Goal: Transaction & Acquisition: Book appointment/travel/reservation

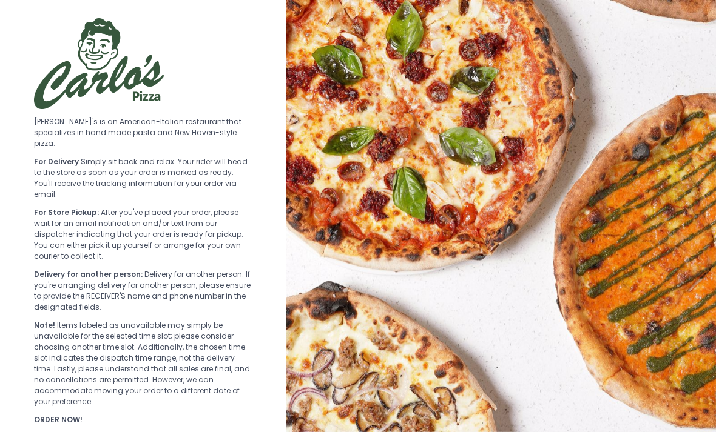
scroll to position [18, 0]
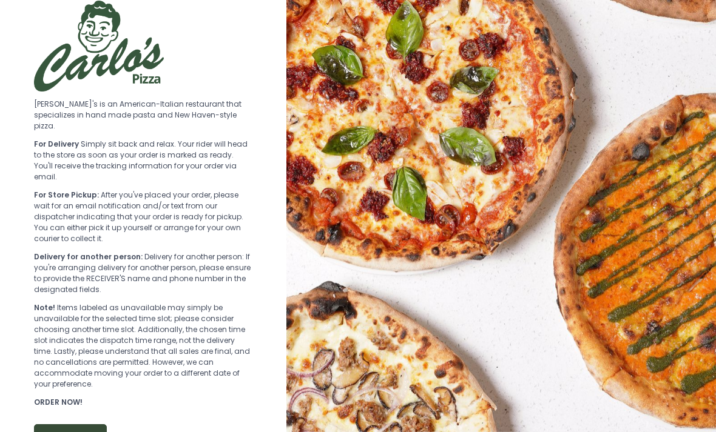
click at [67, 425] on button "ORDER NOW" at bounding box center [70, 438] width 73 height 27
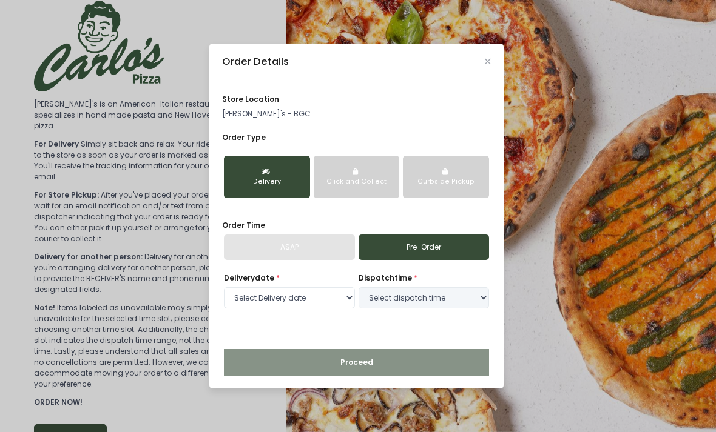
select select "[DATE]"
click at [404, 309] on select "Select dispatch time 08:30 PM - 09:00 PM" at bounding box center [423, 299] width 131 height 22
click at [298, 260] on div "ASAP" at bounding box center [289, 247] width 131 height 25
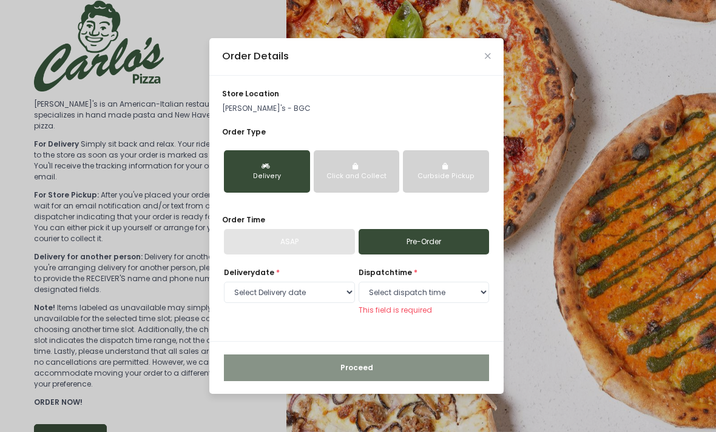
click at [281, 255] on div "ASAP" at bounding box center [289, 241] width 131 height 25
click at [288, 255] on div "ASAP" at bounding box center [289, 241] width 131 height 25
click at [354, 181] on div "Click and Collect" at bounding box center [356, 177] width 70 height 10
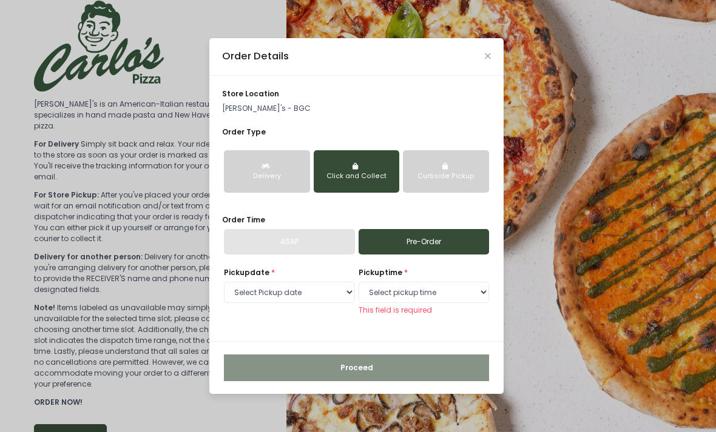
click at [249, 181] on div "Delivery" at bounding box center [267, 177] width 70 height 10
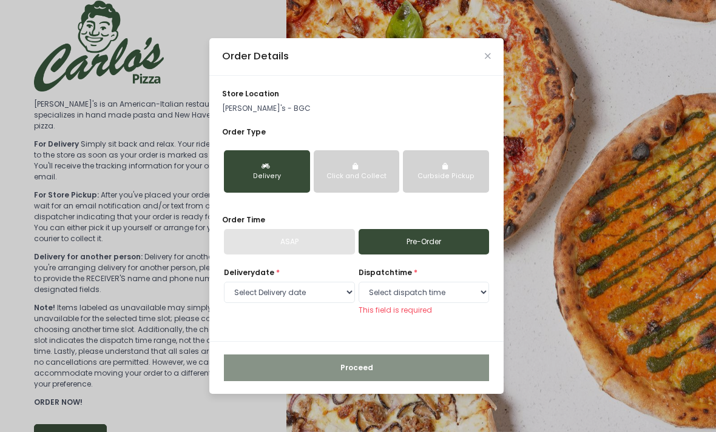
click at [291, 255] on div "ASAP" at bounding box center [289, 241] width 131 height 25
click at [295, 255] on div "ASAP" at bounding box center [289, 241] width 131 height 25
click at [355, 170] on icon "button" at bounding box center [356, 166] width 8 height 7
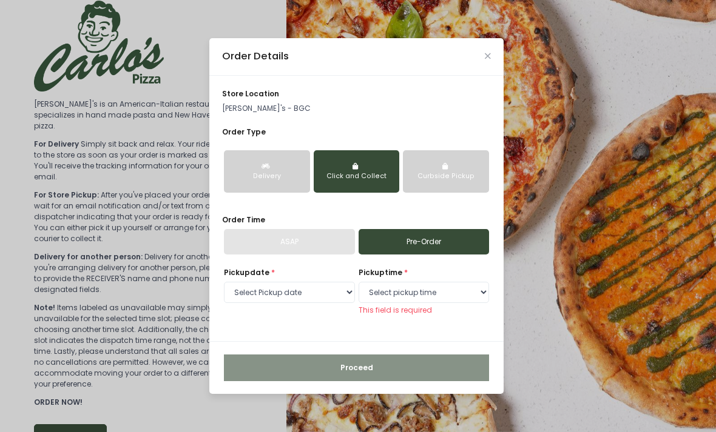
click at [455, 181] on div "Curbside Pickup" at bounding box center [446, 177] width 70 height 10
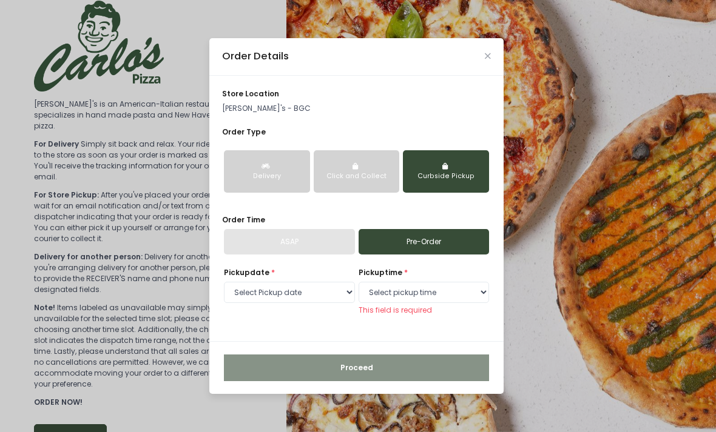
click at [364, 188] on button "Click and Collect" at bounding box center [357, 171] width 86 height 42
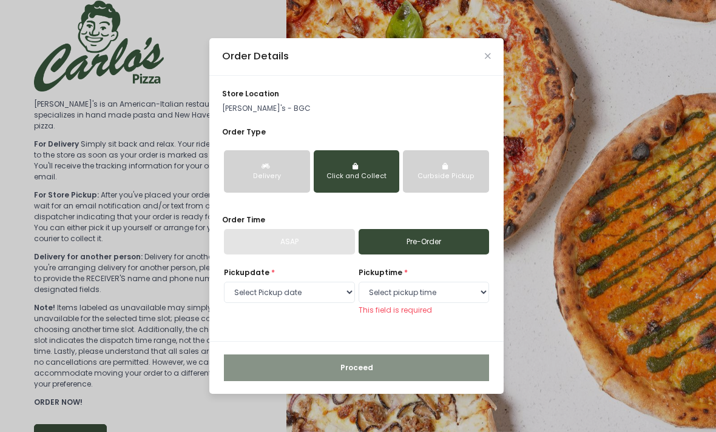
click at [269, 181] on div "Delivery" at bounding box center [267, 177] width 70 height 10
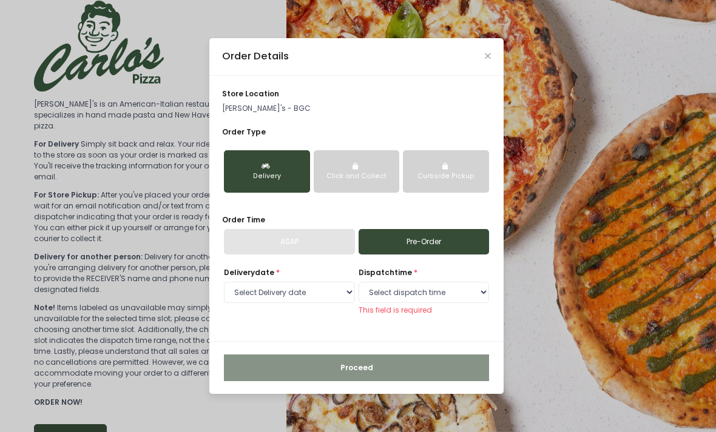
click at [349, 183] on button "Click and Collect" at bounding box center [357, 171] width 86 height 42
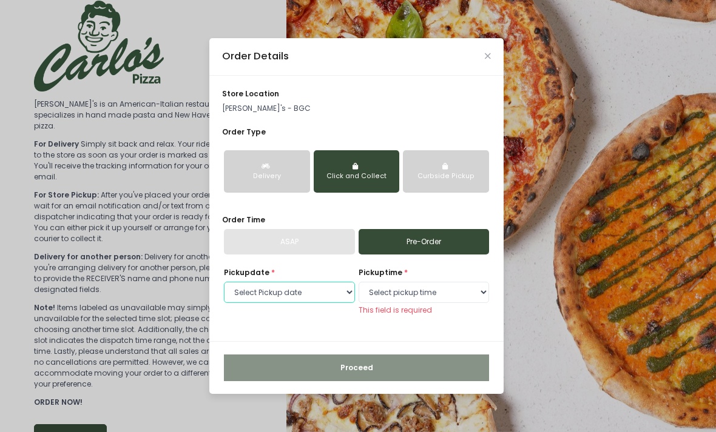
click at [298, 301] on select "Select Pickup date Monday, Sep 1st Tuesday, Sep 2nd" at bounding box center [289, 293] width 131 height 22
click at [407, 304] on select "Select pickup time 08:30 PM - 09:00 PM" at bounding box center [423, 293] width 131 height 22
click at [298, 255] on div "ASAP" at bounding box center [289, 241] width 131 height 25
click at [300, 255] on div "ASAP" at bounding box center [289, 241] width 131 height 25
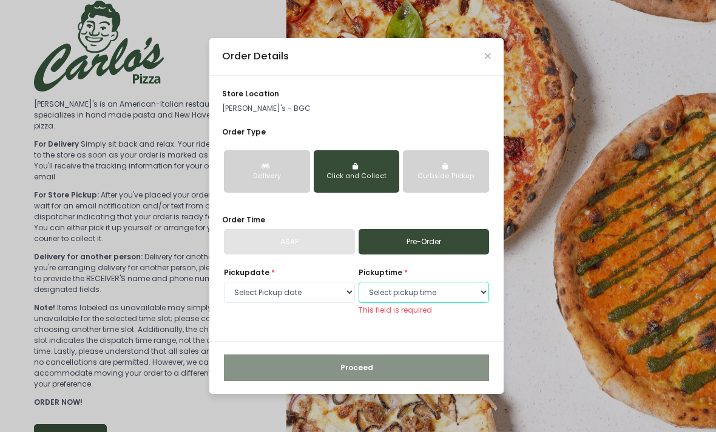
click at [389, 304] on select "Select pickup time 08:30 PM - 09:00 PM" at bounding box center [423, 293] width 131 height 22
select select "20:30"
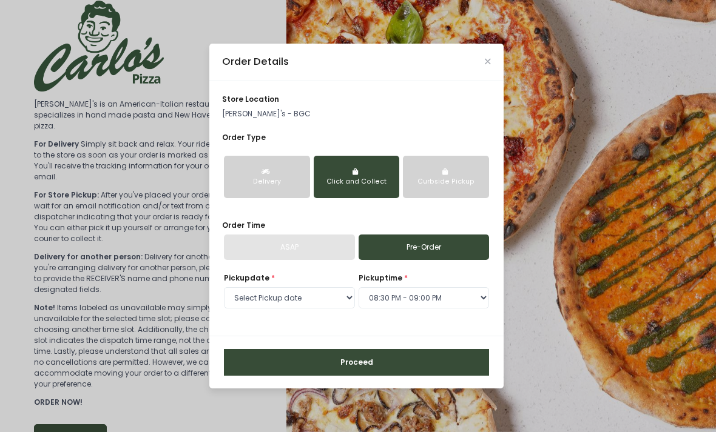
click at [341, 376] on button "Proceed" at bounding box center [356, 362] width 265 height 27
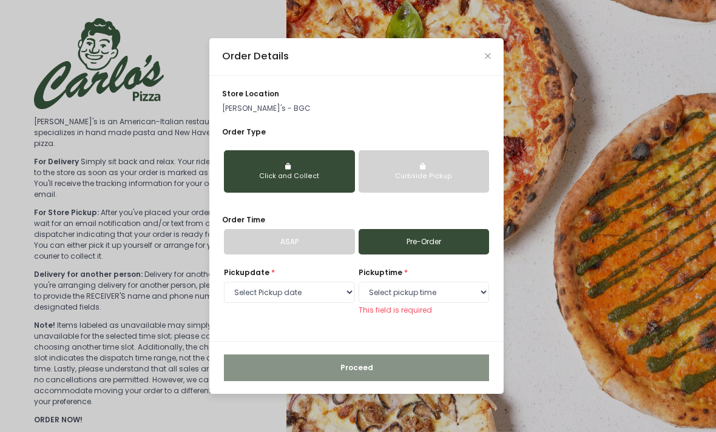
select select "[DATE]"
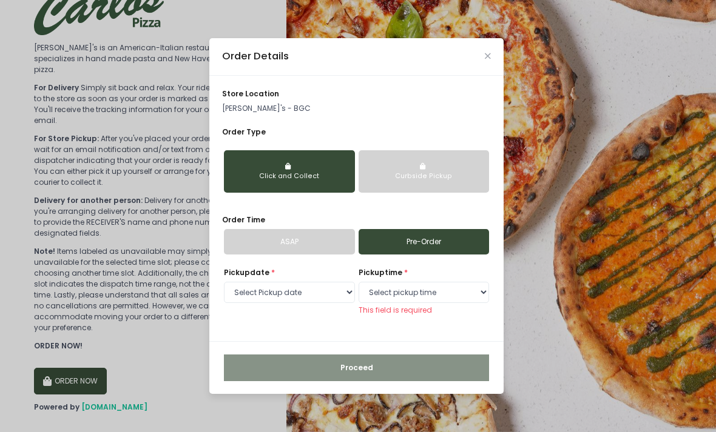
click at [487, 60] on icon "Close" at bounding box center [488, 56] width 6 height 8
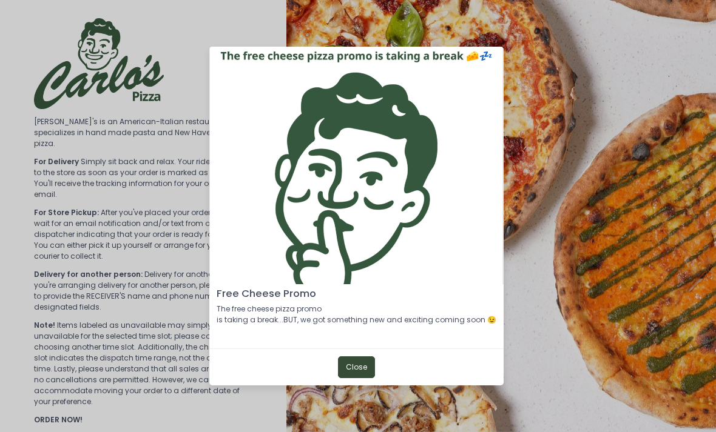
scroll to position [39, 0]
